Goal: Task Accomplishment & Management: Use online tool/utility

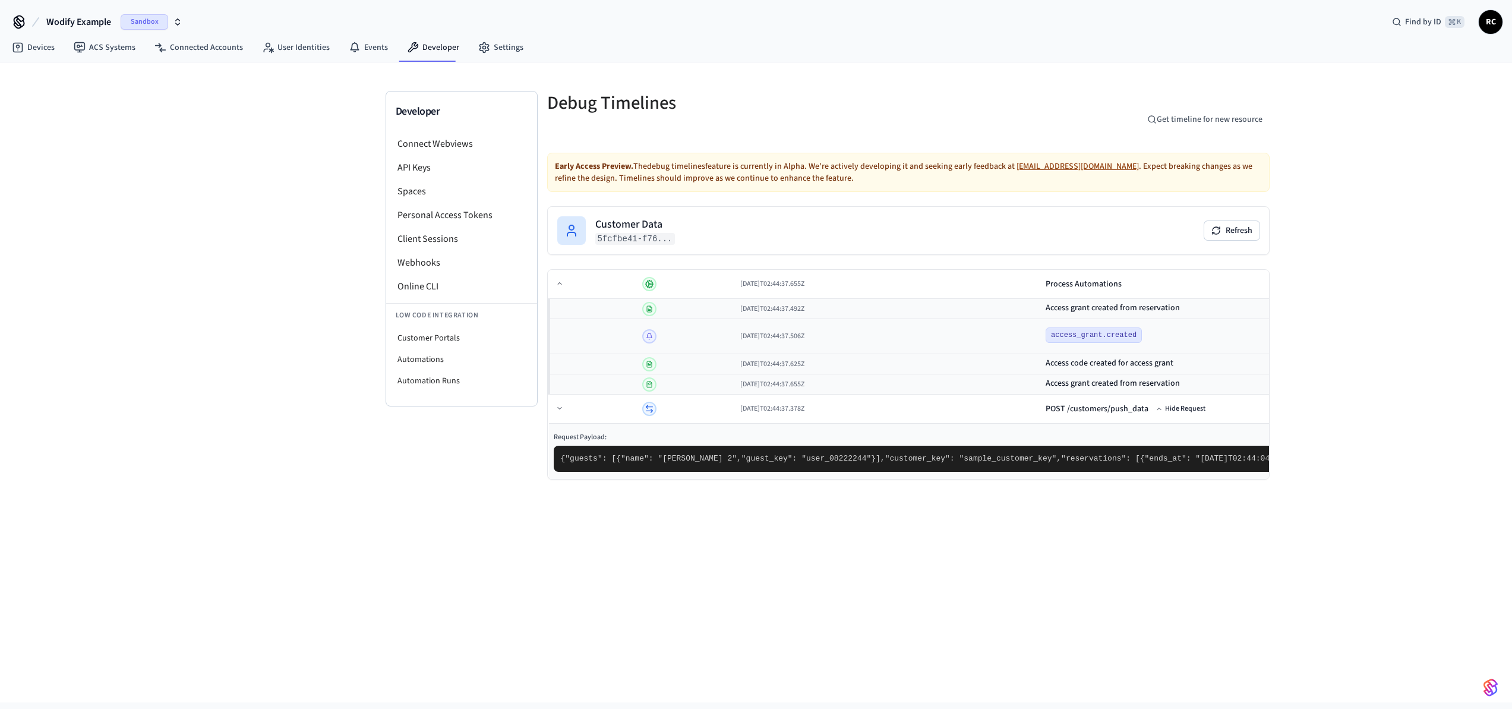
click at [1303, 284] on div "Developer Connect Webviews API Keys Spaces Personal Access Tokens Client Sessio…" at bounding box center [756, 382] width 1512 height 640
click at [1280, 267] on div "Developer Connect Webviews API Keys Spaces Personal Access Tokens Client Sessio…" at bounding box center [756, 382] width 1512 height 640
click at [1259, 232] on div "Developer Connect Webviews API Keys Spaces Personal Access Tokens Client Sessio…" at bounding box center [756, 382] width 1512 height 640
click at [1253, 228] on div "Developer Connect Webviews API Keys Spaces Personal Access Tokens Client Sessio…" at bounding box center [756, 382] width 1512 height 640
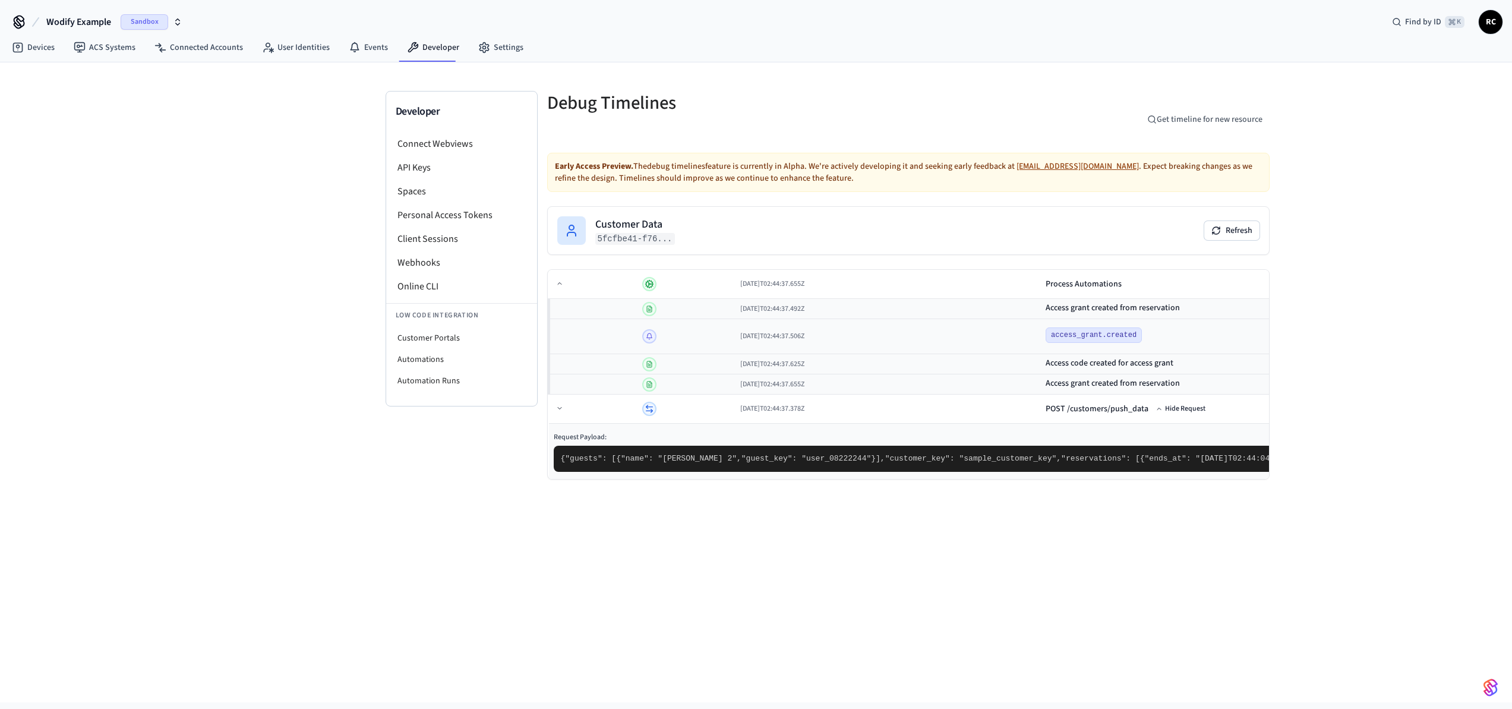
click at [1295, 319] on div "Developer Connect Webviews API Keys Spaces Personal Access Tokens Client Sessio…" at bounding box center [756, 382] width 1512 height 640
click at [1295, 300] on div "Developer Connect Webviews API Keys Spaces Personal Access Tokens Client Sessio…" at bounding box center [756, 382] width 1512 height 640
click at [1046, 285] on div "Process Automations" at bounding box center [1397, 284] width 702 height 12
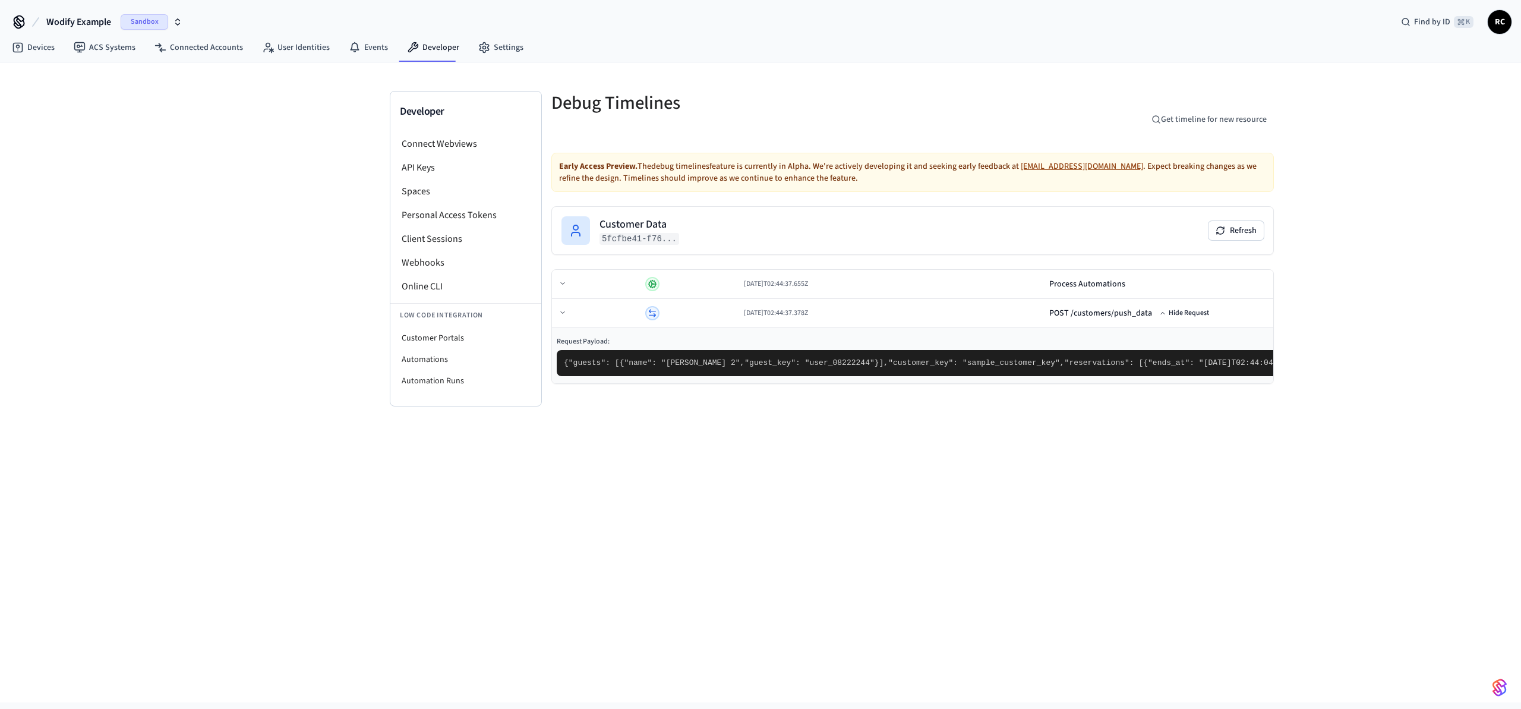
click at [1300, 278] on div "Developer Connect Webviews API Keys Spaces Personal Access Tokens Client Sessio…" at bounding box center [760, 382] width 1521 height 640
click at [427, 42] on link "Developer" at bounding box center [433, 47] width 71 height 21
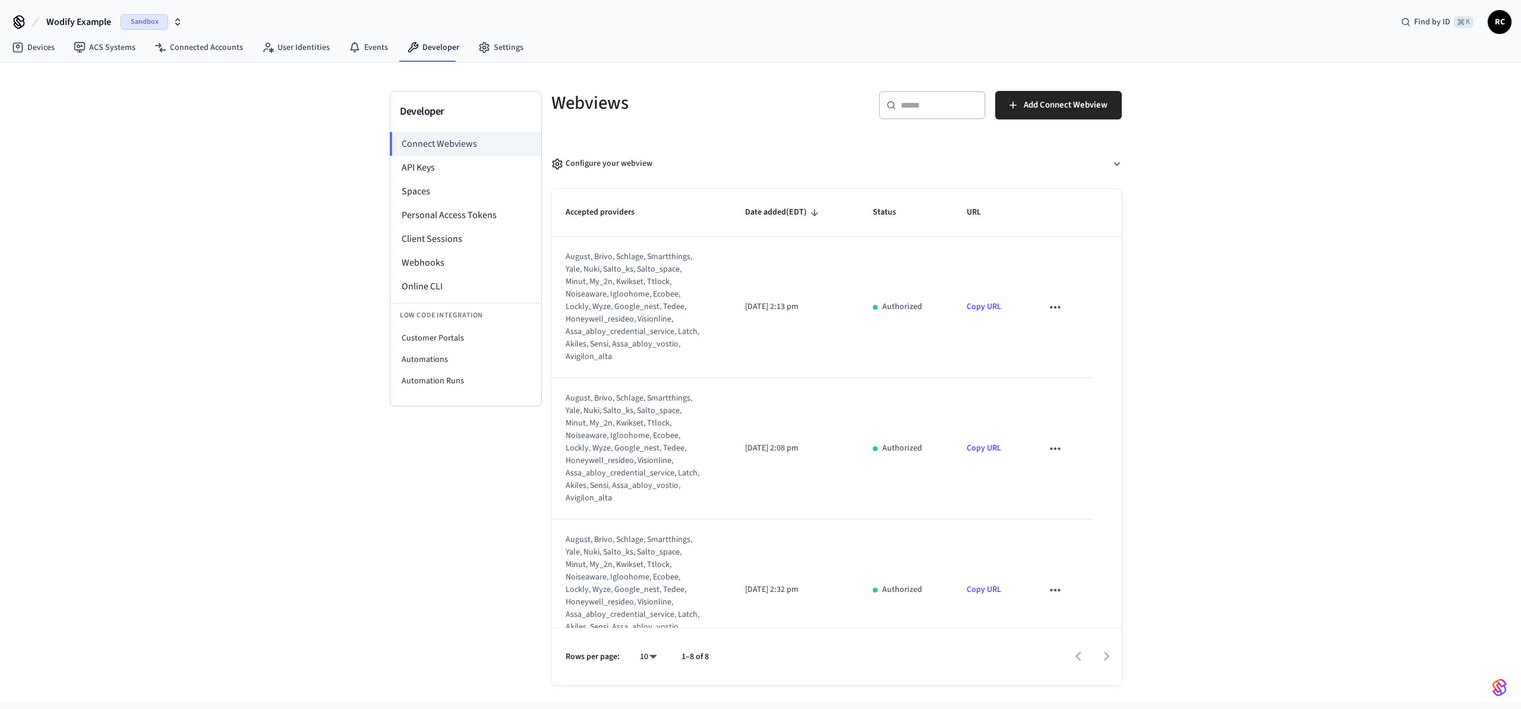
click at [282, 127] on div "Developer Connect Webviews API Keys Spaces Personal Access Tokens Client Sessio…" at bounding box center [760, 382] width 1521 height 640
click at [29, 43] on link "Devices" at bounding box center [33, 47] width 62 height 21
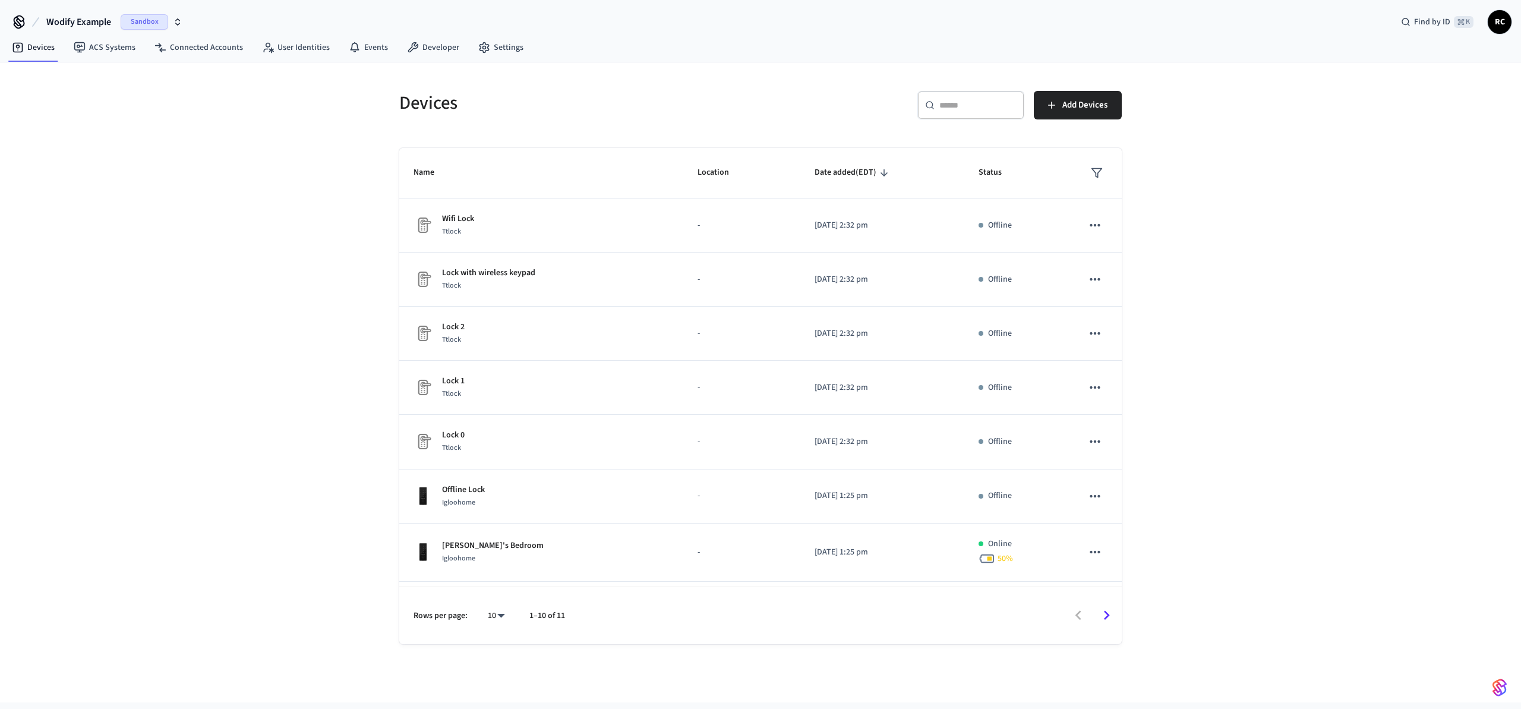
click at [150, 192] on div "Devices ​ ​ Add Devices Name Location Date added (EDT) Status Wifi Lock Ttlock …" at bounding box center [760, 382] width 1521 height 640
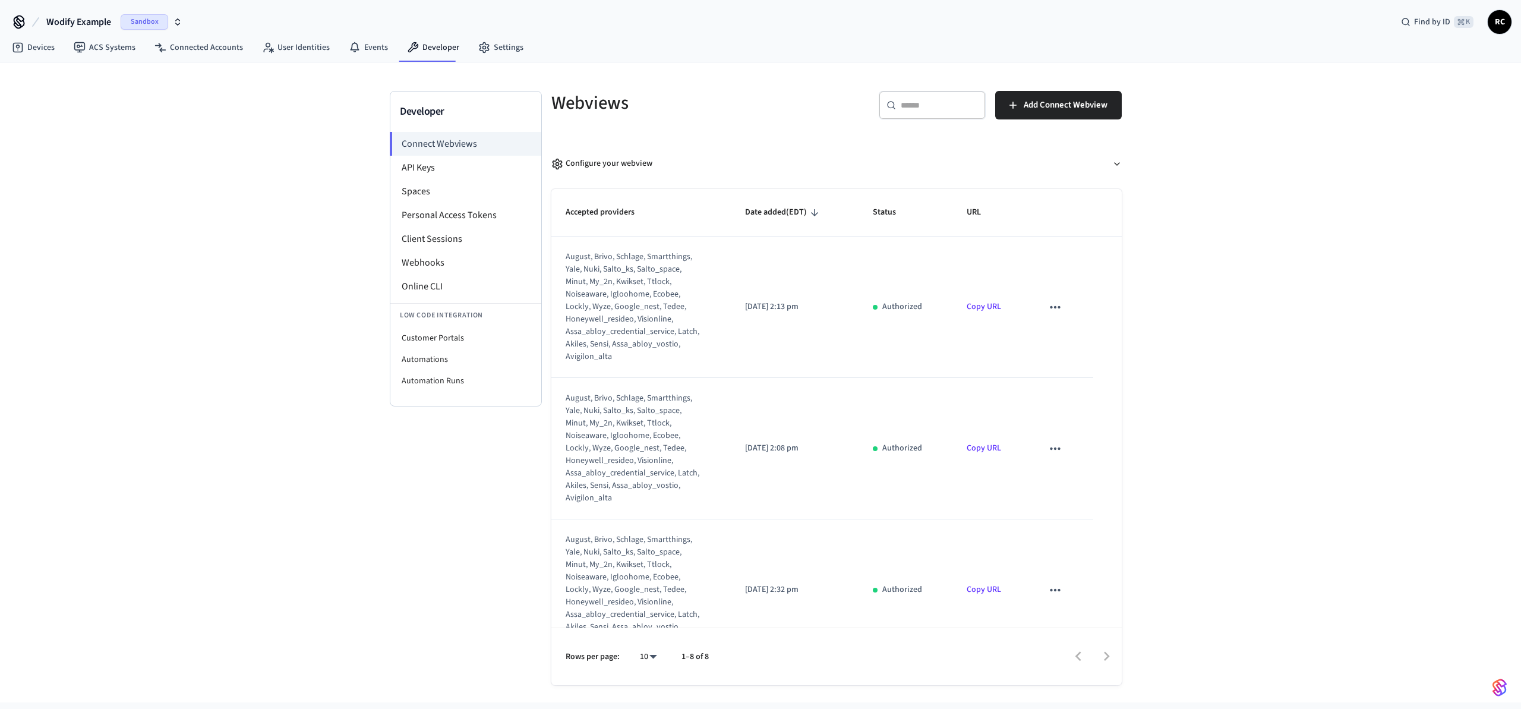
click at [1166, 532] on div "Developer Connect Webviews API Keys Spaces Personal Access Tokens Client Sessio…" at bounding box center [760, 382] width 1521 height 640
click at [341, 529] on div "Developer Connect Webviews API Keys Spaces Personal Access Tokens Client Sessio…" at bounding box center [760, 382] width 1521 height 640
click at [1291, 275] on div "Developer Connect Webviews API Keys Spaces Personal Access Tokens Client Sessio…" at bounding box center [760, 382] width 1521 height 640
click at [1233, 500] on div "Developer Connect Webviews API Keys Spaces Personal Access Tokens Client Sessio…" at bounding box center [760, 382] width 1521 height 640
click at [421, 460] on div "Developer Connect Webviews API Keys Spaces Personal Access Tokens Client Sessio…" at bounding box center [466, 388] width 152 height 594
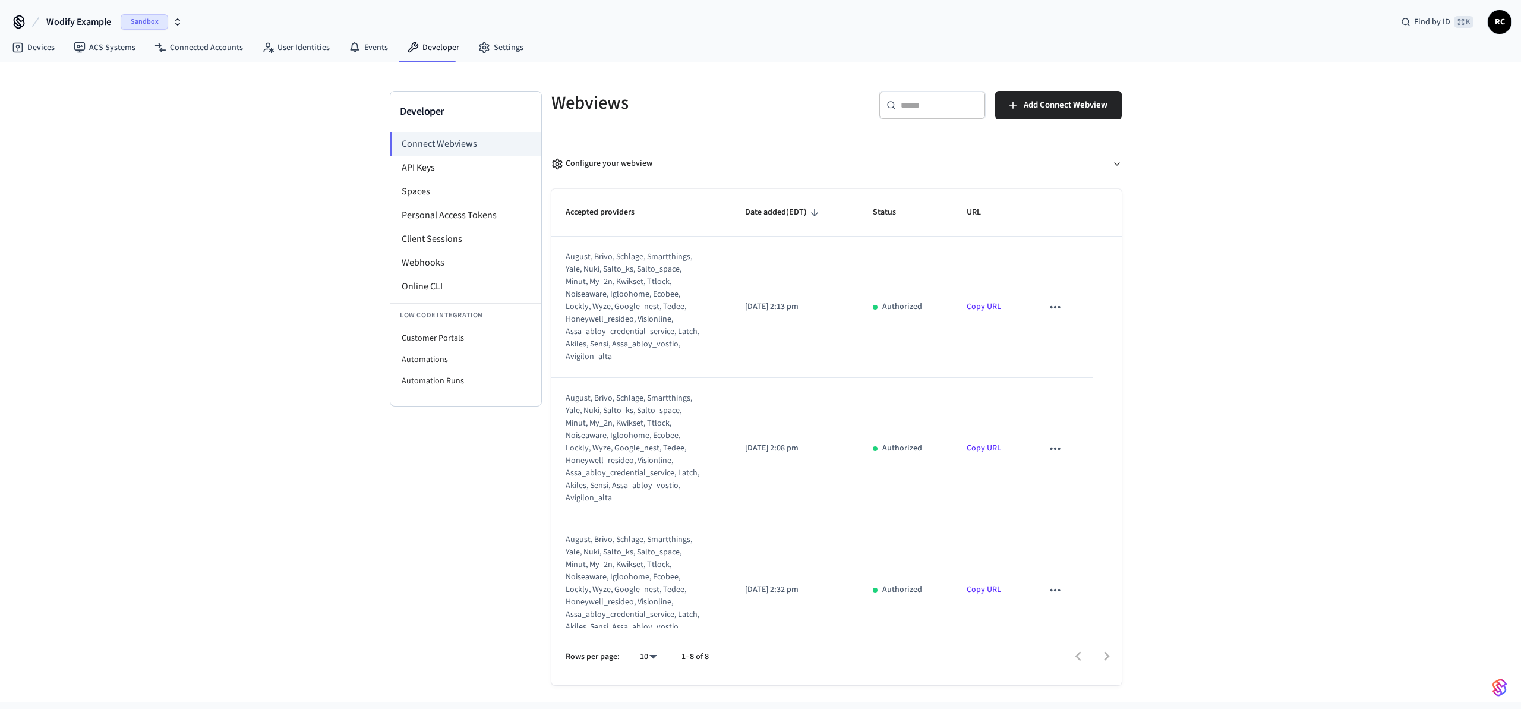
click at [421, 460] on div "Developer Connect Webviews API Keys Spaces Personal Access Tokens Client Sessio…" at bounding box center [466, 388] width 152 height 594
click at [998, 43] on div "Devices ACS Systems Connected Accounts User Identities Events Developer Settings" at bounding box center [760, 48] width 1521 height 28
click at [1263, 317] on div "Developer Connect Webviews API Keys Spaces Personal Access Tokens Client Sessio…" at bounding box center [760, 382] width 1521 height 640
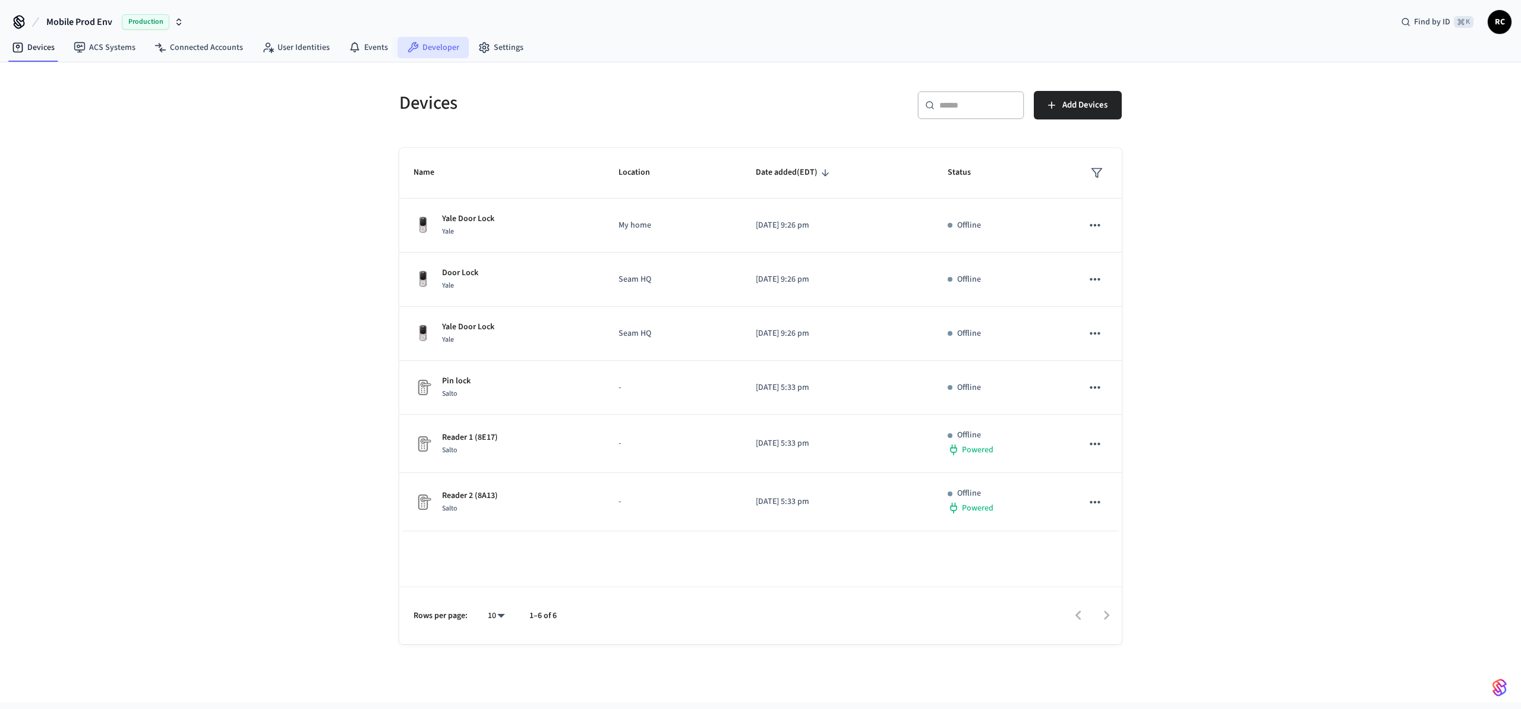
click at [417, 53] on link "Developer" at bounding box center [433, 47] width 71 height 21
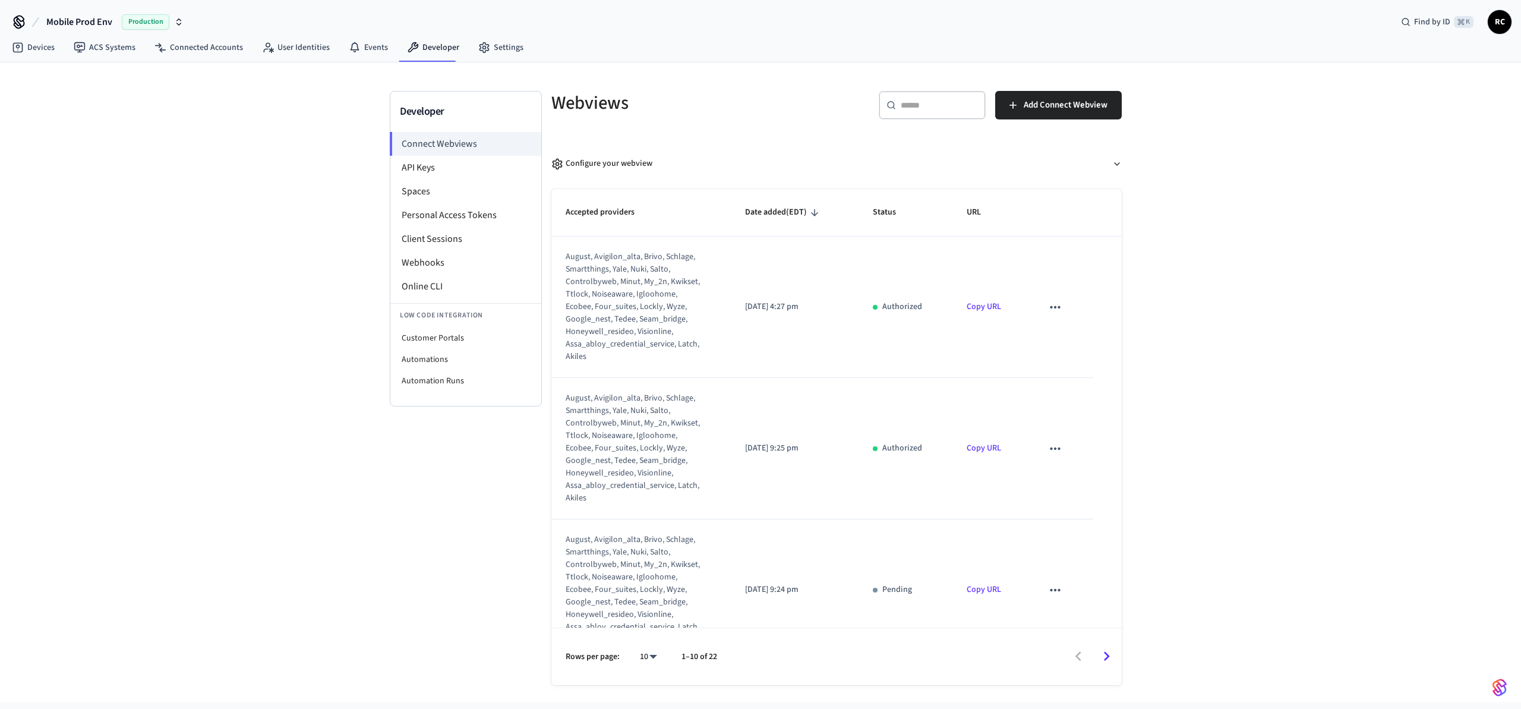
click at [106, 20] on span "Mobile Prod Env" at bounding box center [79, 22] width 66 height 14
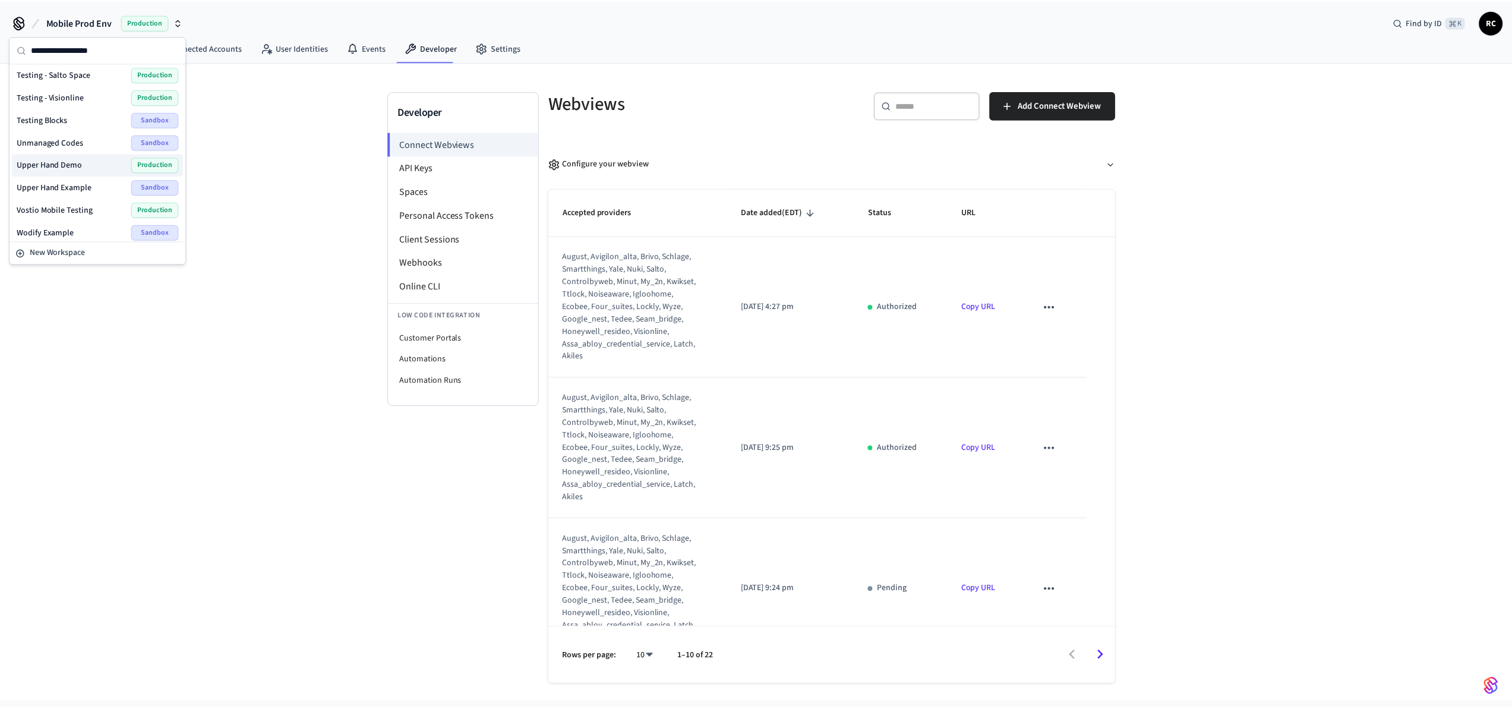
scroll to position [1565, 0]
click at [94, 222] on div "Wodify Example Sandbox" at bounding box center [98, 227] width 163 height 15
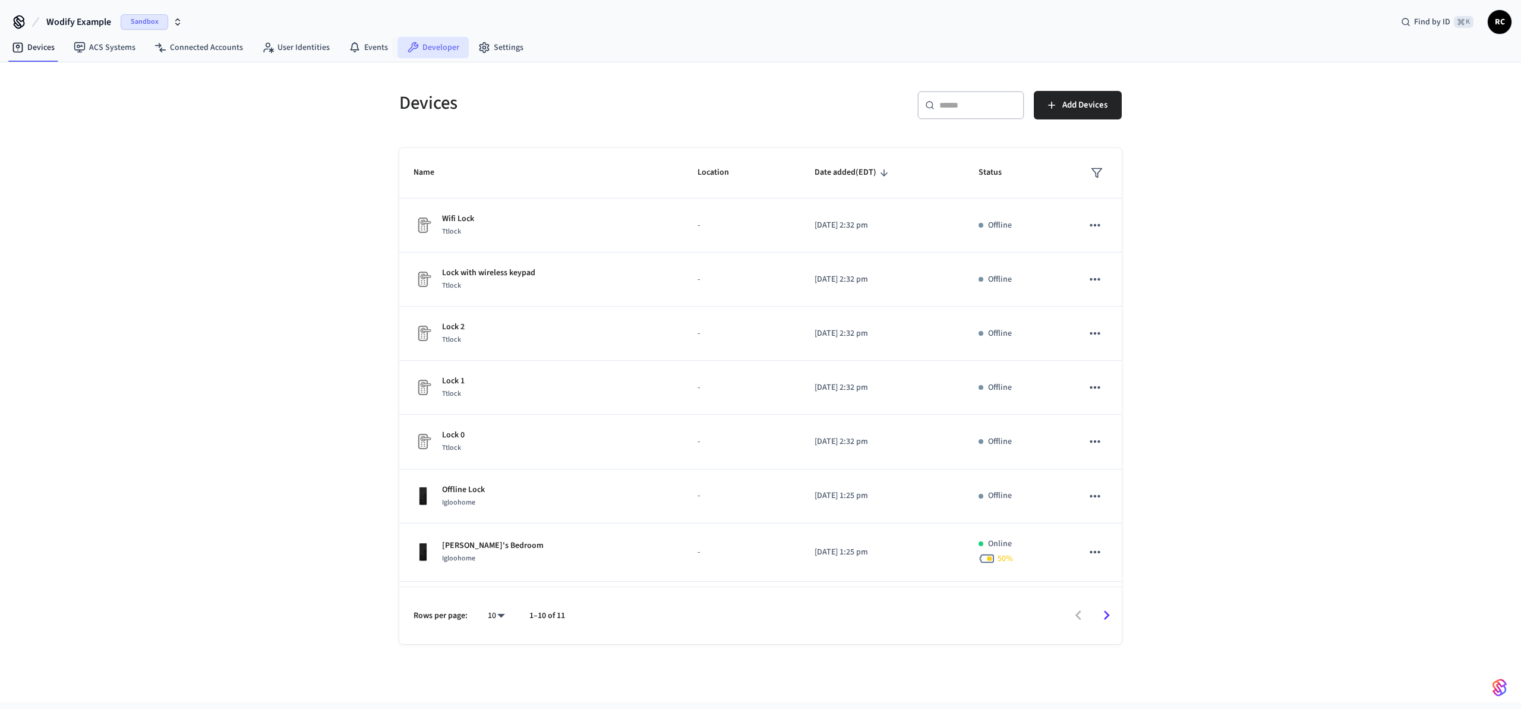
click at [426, 46] on link "Developer" at bounding box center [433, 47] width 71 height 21
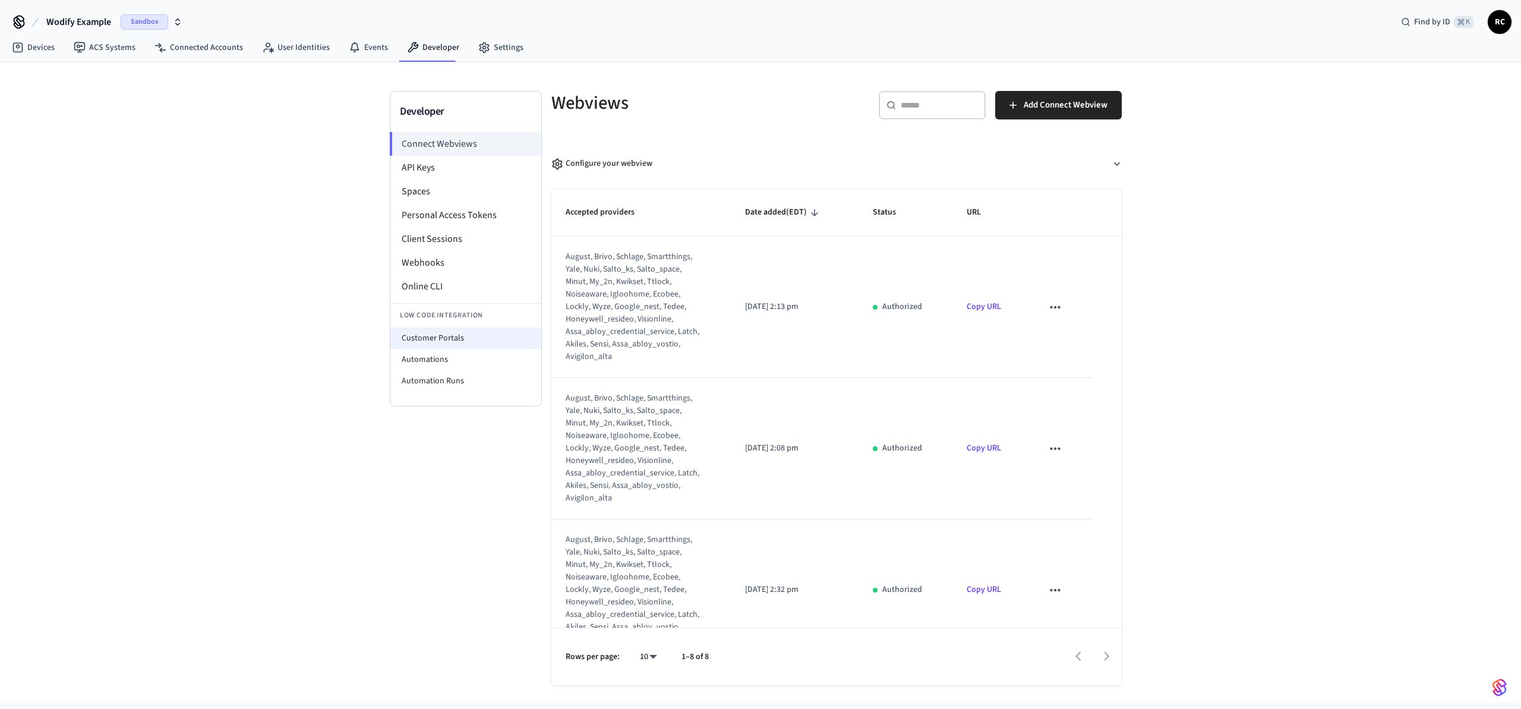
click at [447, 335] on li "Customer Portals" at bounding box center [465, 337] width 151 height 21
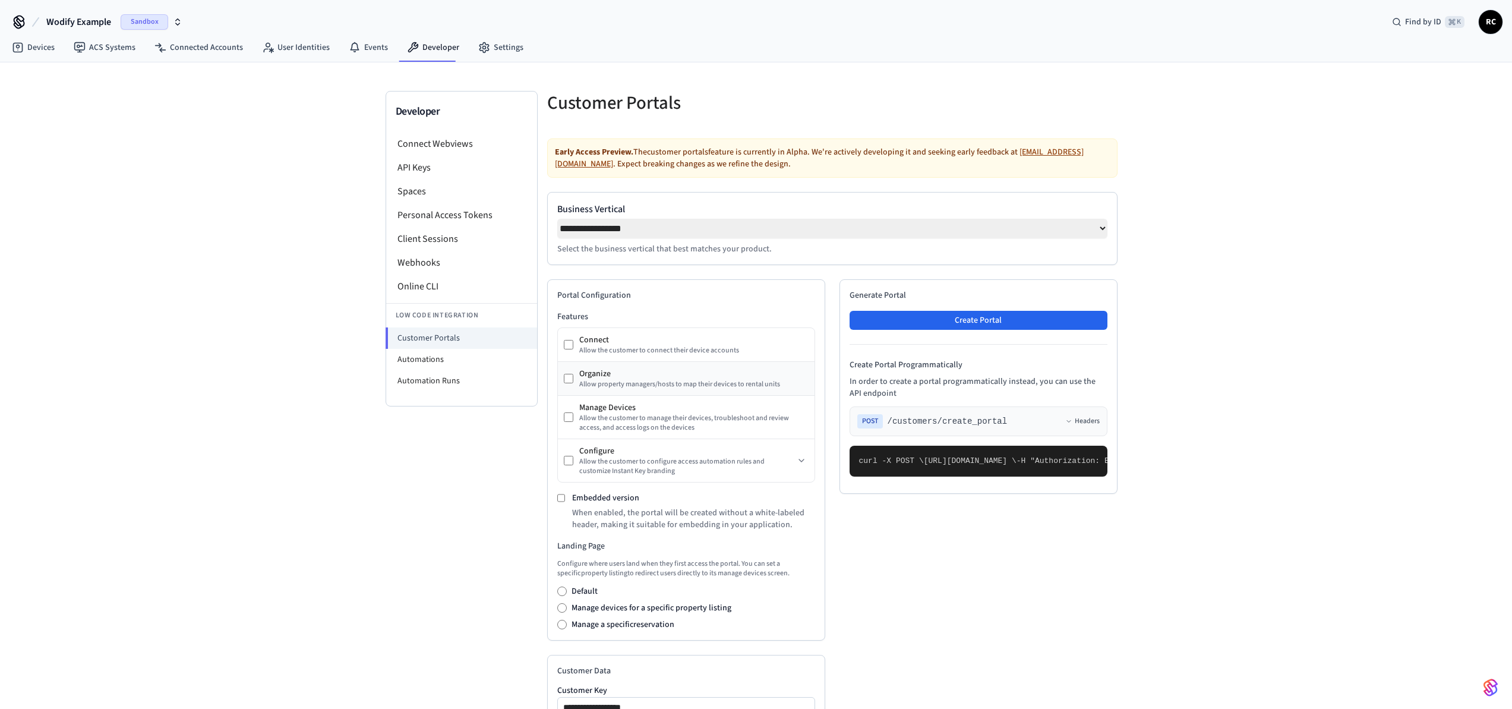
select select "**********"
click at [491, 384] on li "Automation Runs" at bounding box center [461, 380] width 151 height 21
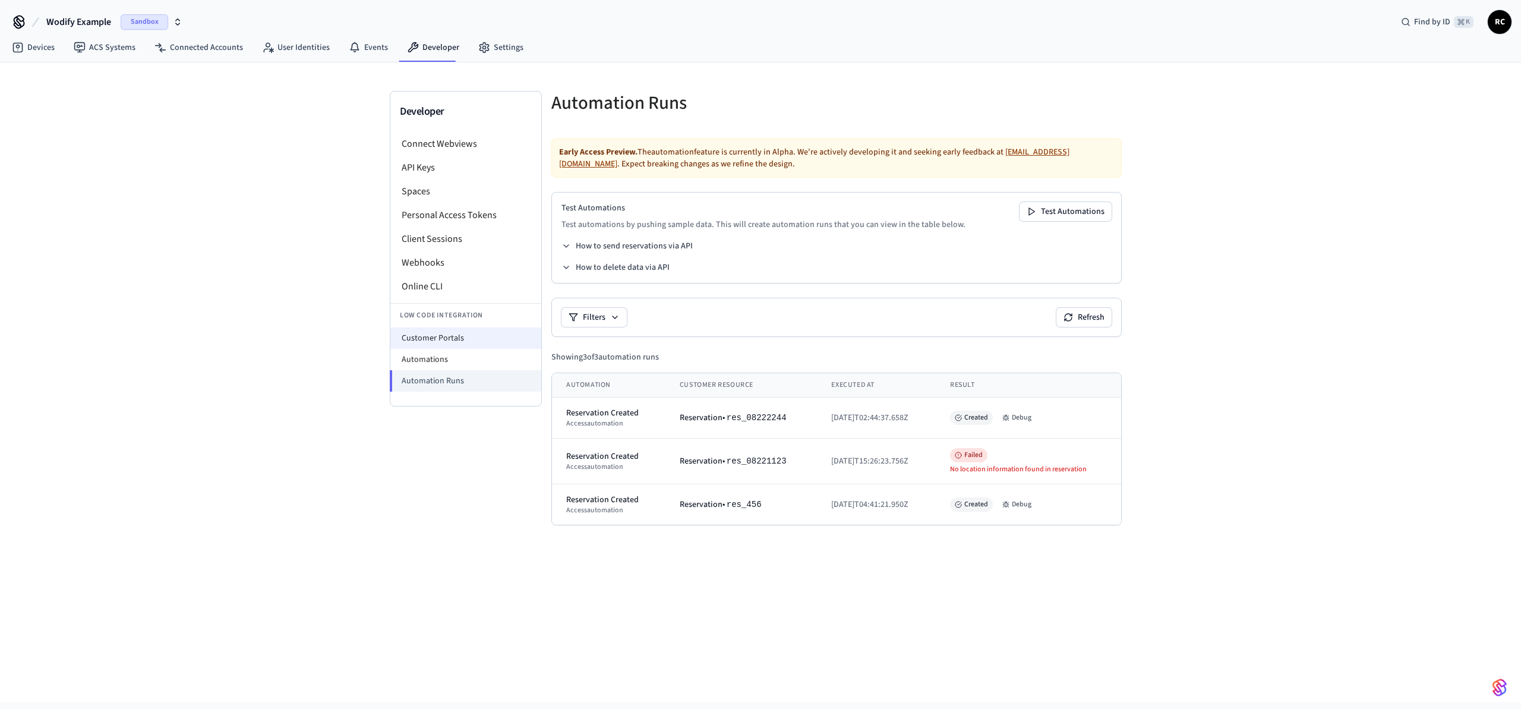
drag, startPoint x: 492, startPoint y: 344, endPoint x: 500, endPoint y: 340, distance: 8.8
click at [492, 343] on li "Customer Portals" at bounding box center [465, 337] width 151 height 21
select select "**********"
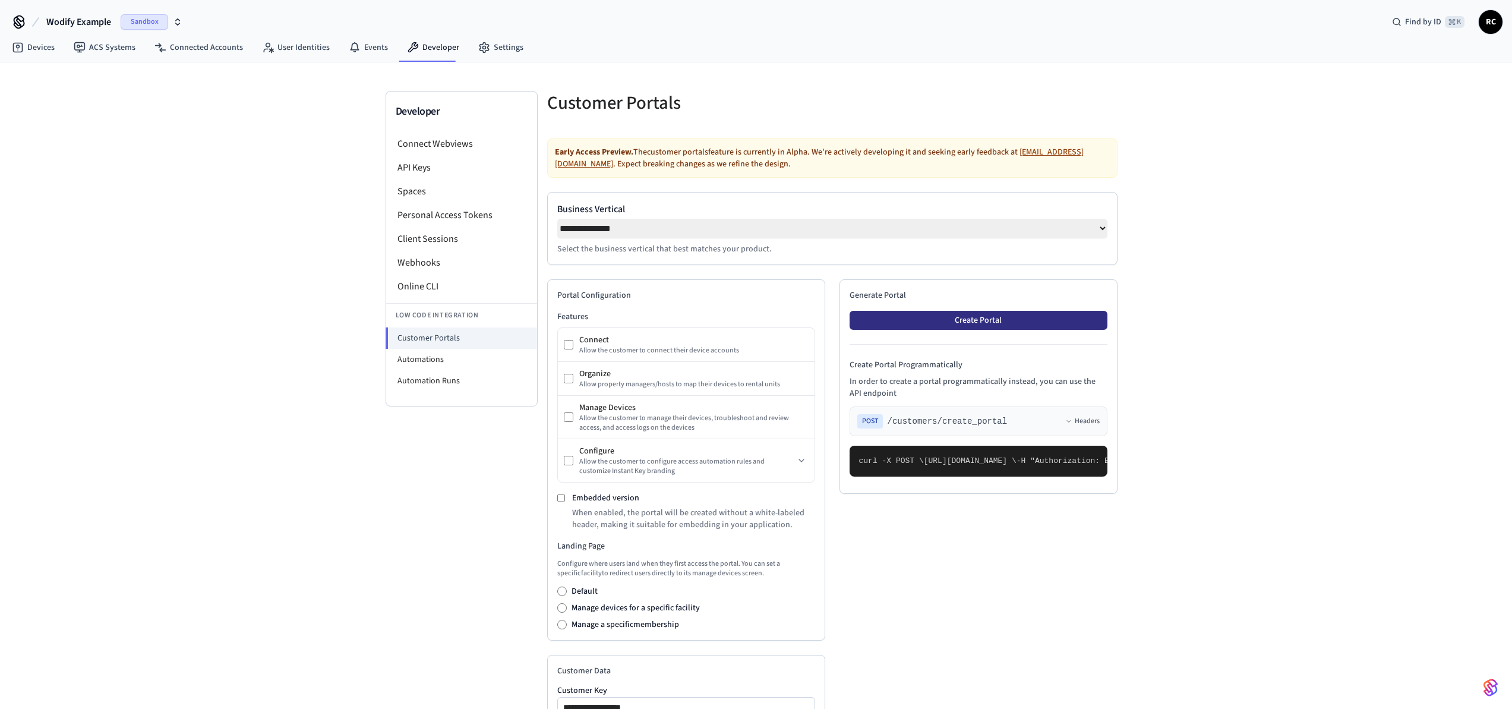
click at [1023, 324] on button "Create Portal" at bounding box center [979, 320] width 258 height 19
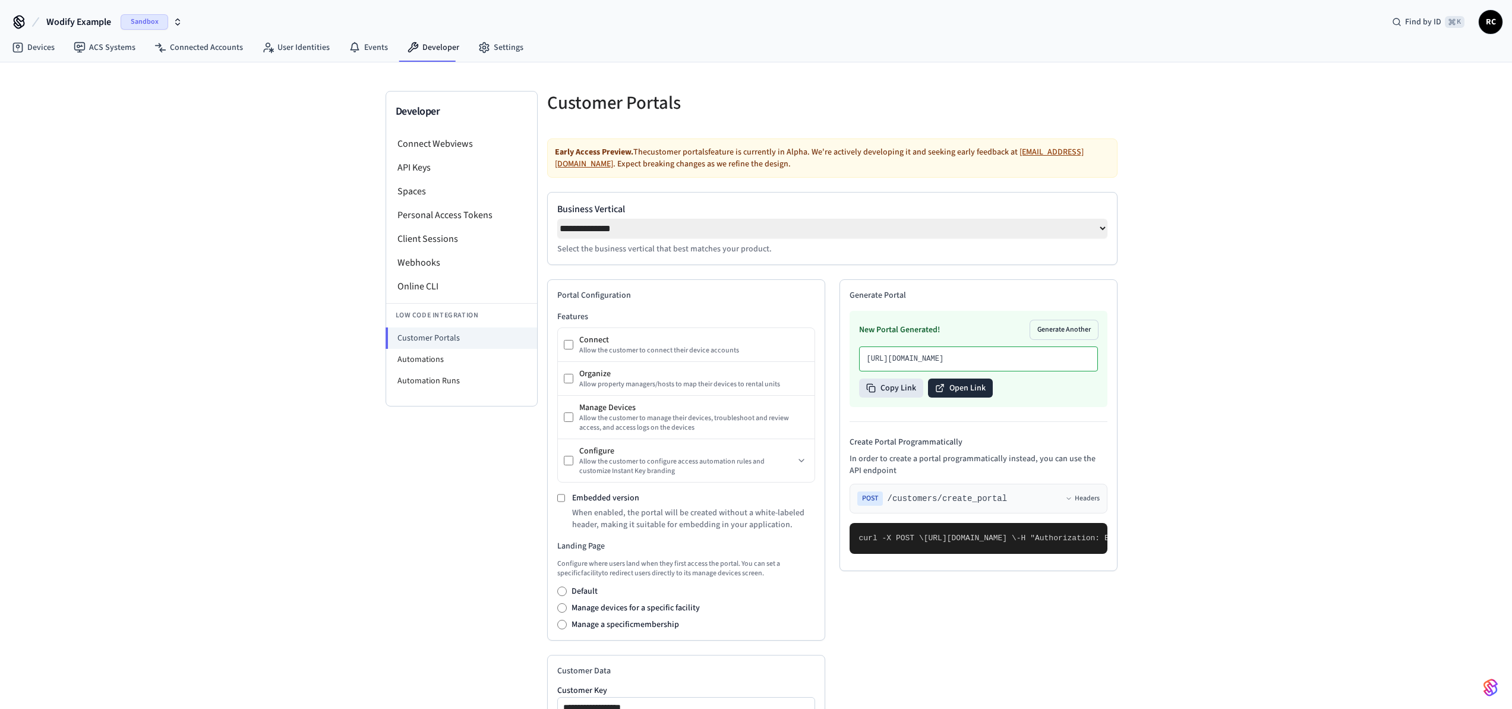
click at [965, 398] on button "Open Link" at bounding box center [960, 388] width 65 height 19
click at [1346, 284] on div "**********" at bounding box center [756, 502] width 1512 height 880
click at [1331, 156] on div "**********" at bounding box center [756, 502] width 1512 height 880
click at [1328, 155] on div "**********" at bounding box center [756, 502] width 1512 height 880
click at [1274, 436] on div "**********" at bounding box center [756, 502] width 1512 height 880
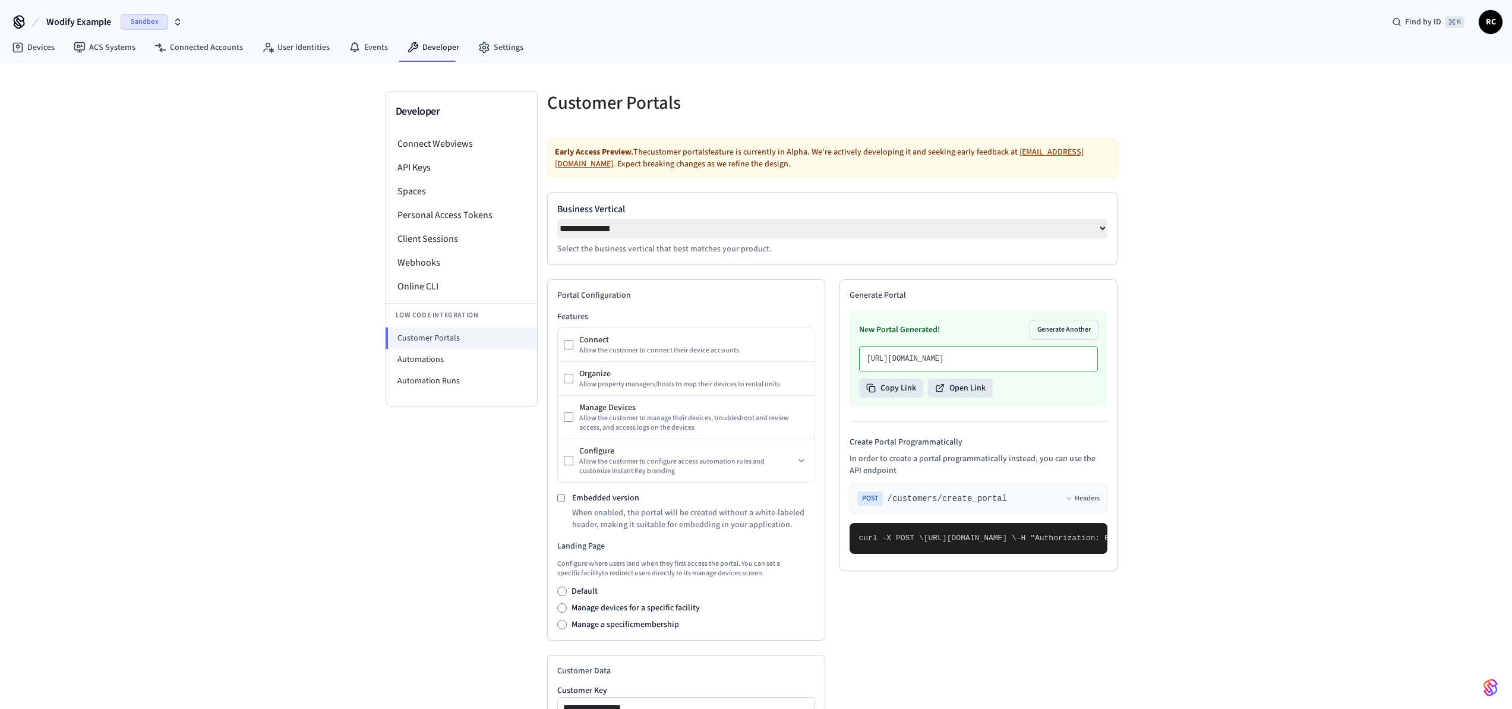
click at [1257, 430] on div "**********" at bounding box center [756, 502] width 1512 height 880
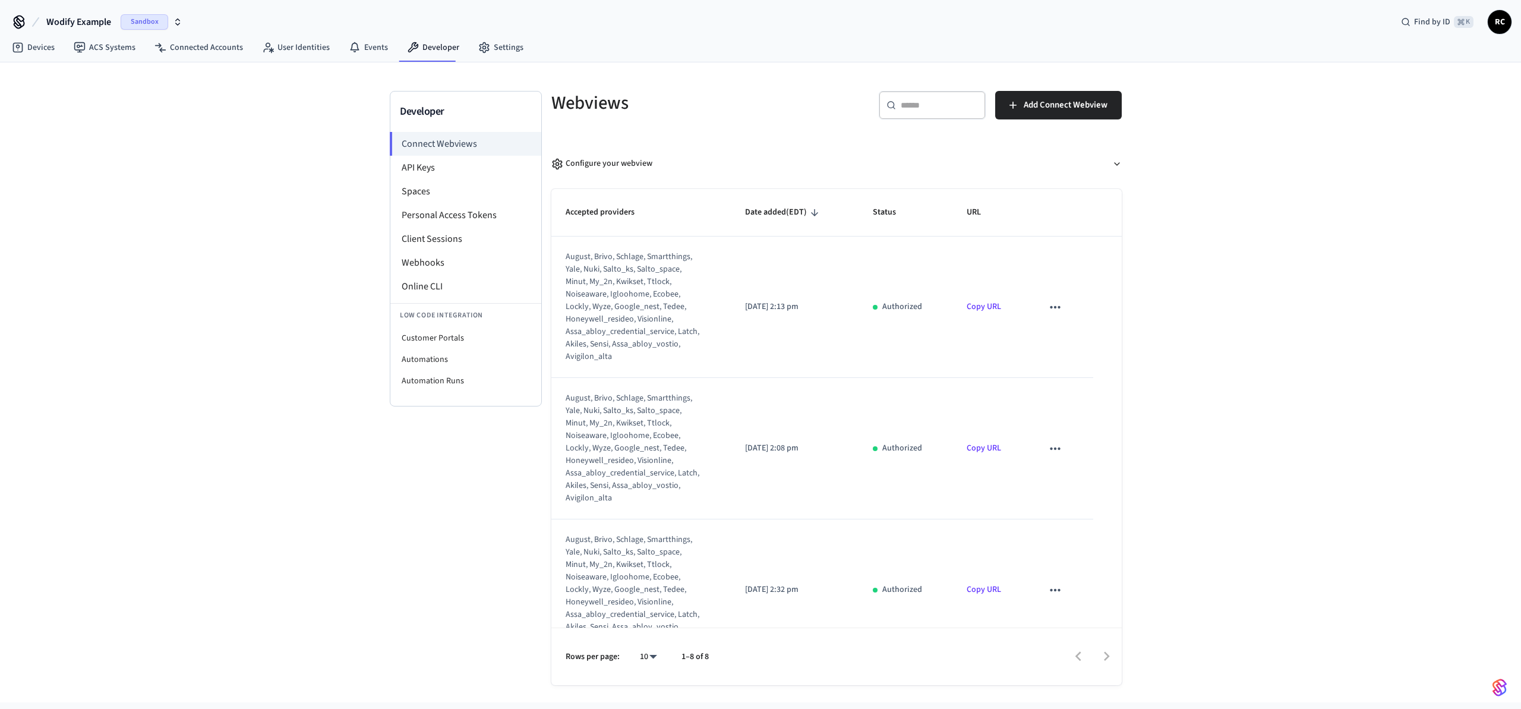
click at [1251, 47] on div "Devices ACS Systems Connected Accounts User Identities Events Developer Settings" at bounding box center [760, 48] width 1521 height 28
